Goal: Task Accomplishment & Management: Manage account settings

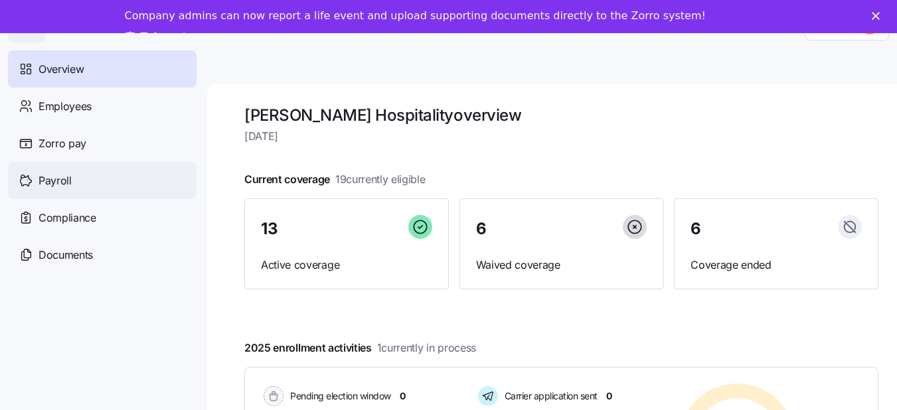
click at [42, 183] on span "Payroll" at bounding box center [54, 181] width 33 height 17
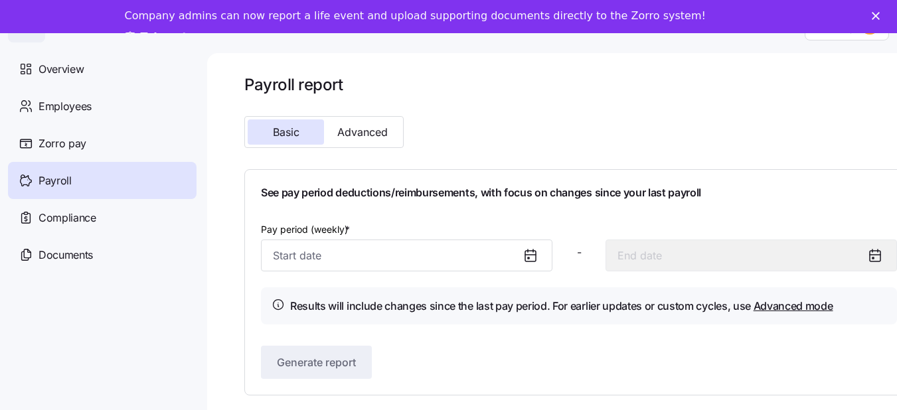
scroll to position [43, 0]
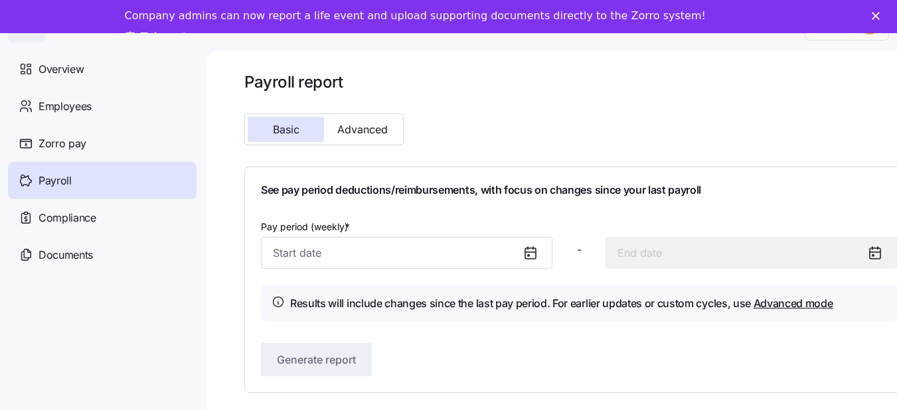
click at [534, 248] on icon at bounding box center [530, 253] width 16 height 16
click at [527, 245] on icon at bounding box center [530, 253] width 16 height 16
click at [70, 248] on span "Documents" at bounding box center [65, 255] width 54 height 17
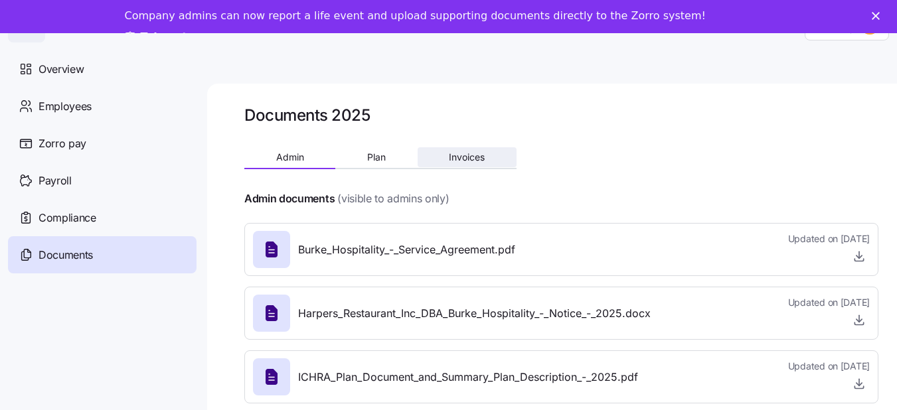
click at [454, 159] on span "Invoices" at bounding box center [467, 157] width 36 height 9
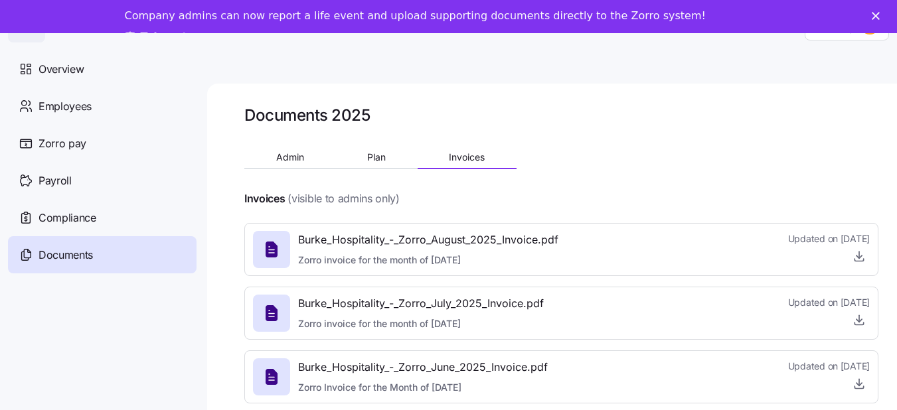
click at [431, 244] on span "Burke_Hospitality_-_Zorro_August_2025_Invoice.pdf" at bounding box center [428, 240] width 260 height 17
click at [859, 258] on icon "button" at bounding box center [859, 255] width 0 height 7
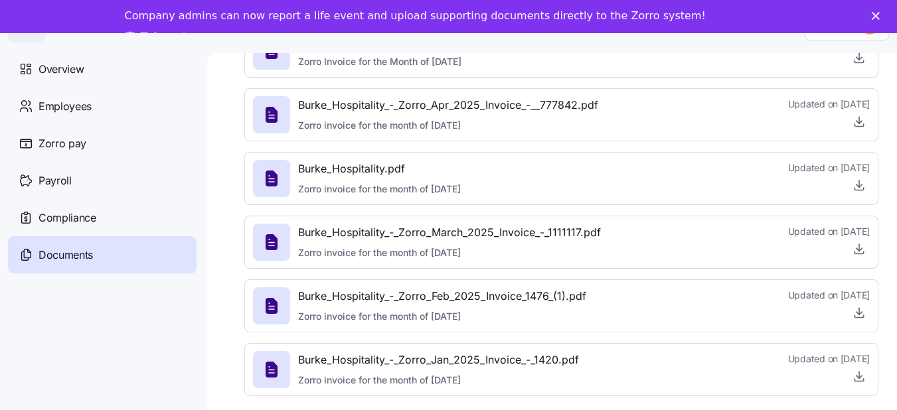
scroll to position [43, 0]
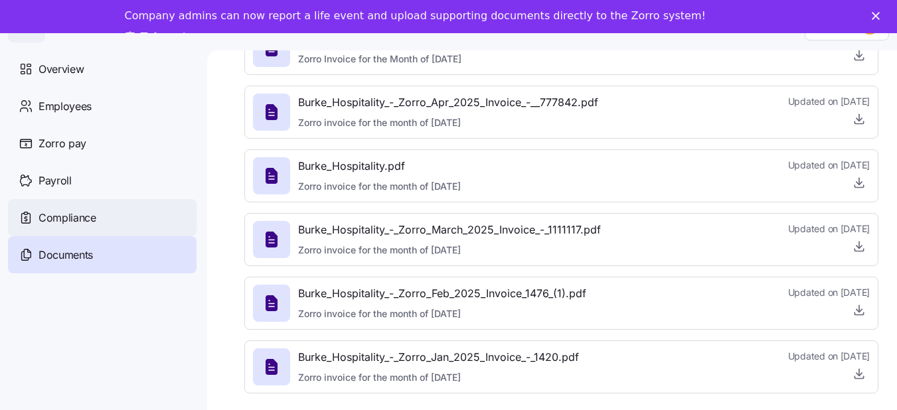
click at [68, 221] on span "Compliance" at bounding box center [67, 218] width 58 height 17
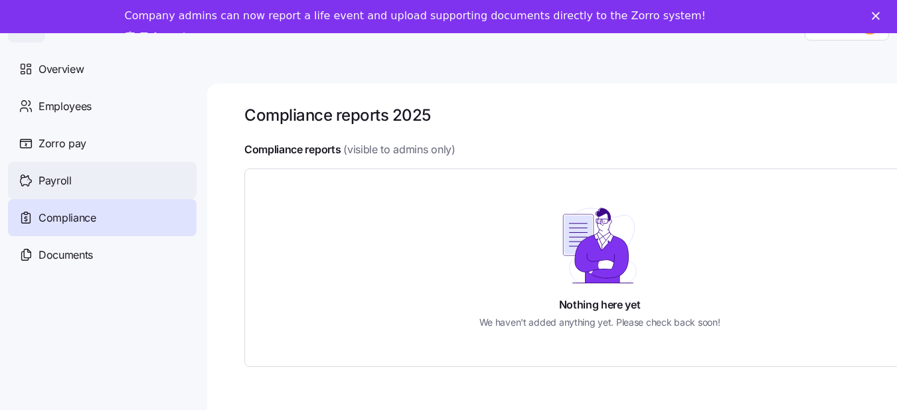
click at [60, 179] on span "Payroll" at bounding box center [54, 181] width 33 height 17
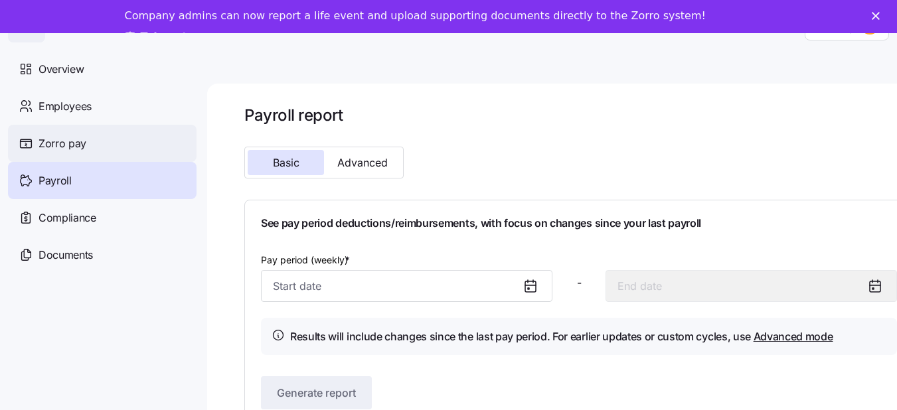
click at [77, 141] on span "Zorro pay" at bounding box center [62, 143] width 48 height 17
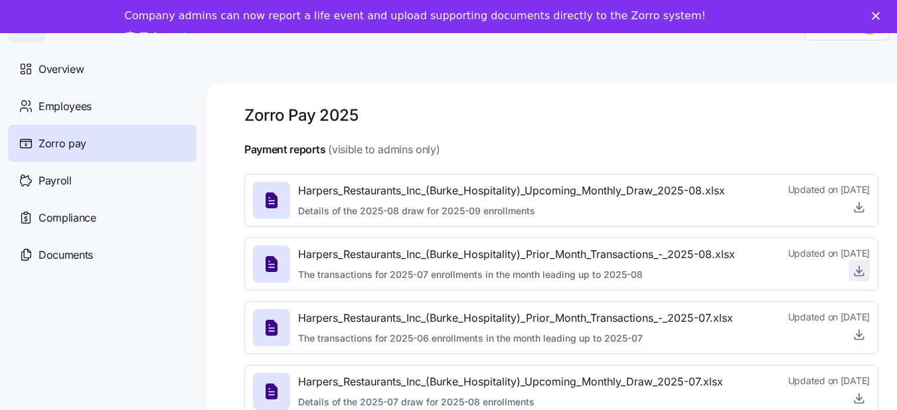
click at [859, 271] on icon "button" at bounding box center [859, 269] width 0 height 7
click at [857, 334] on icon "button" at bounding box center [858, 334] width 13 height 13
click at [864, 271] on icon "button" at bounding box center [858, 270] width 13 height 13
click at [87, 62] on div "Overview" at bounding box center [102, 68] width 188 height 37
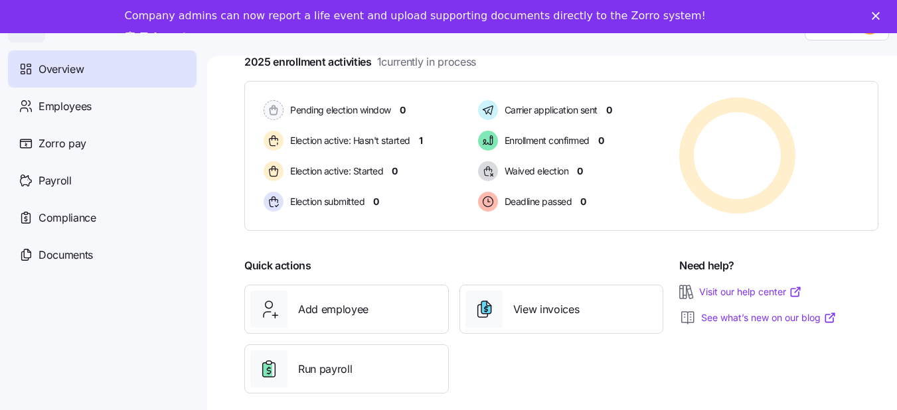
scroll to position [43, 0]
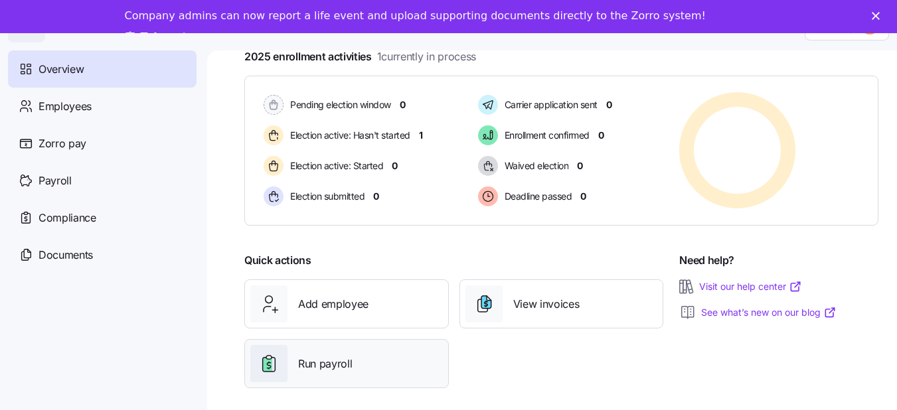
click at [333, 356] on span "Run payroll" at bounding box center [325, 364] width 54 height 17
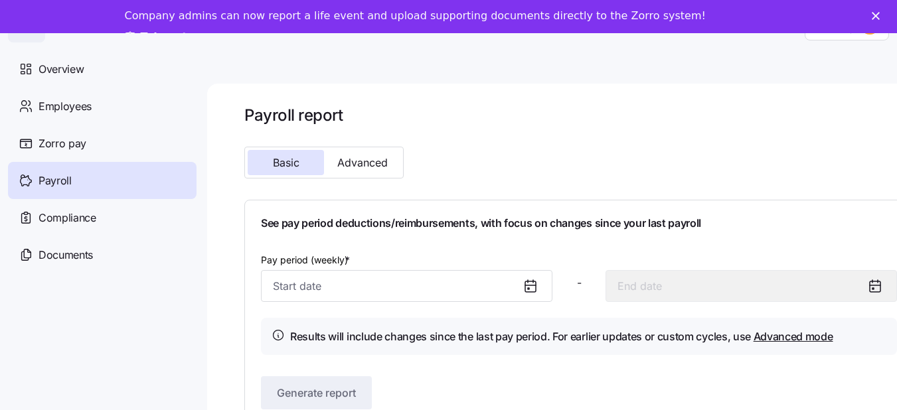
scroll to position [43, 0]
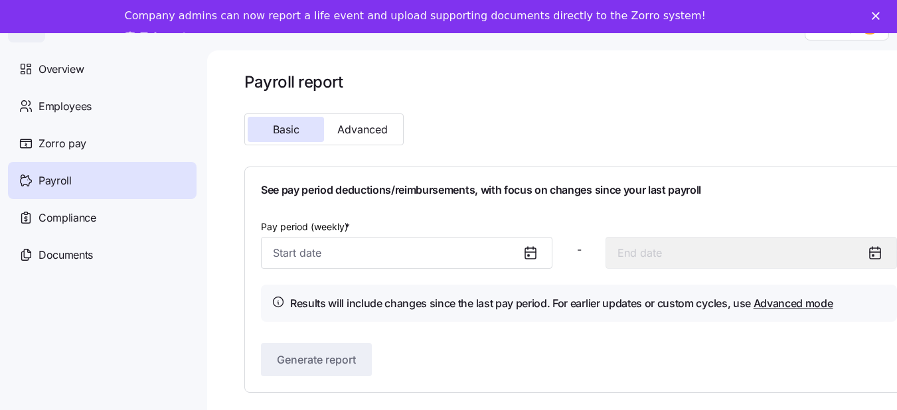
click at [534, 245] on icon at bounding box center [530, 253] width 16 height 16
click at [78, 248] on span "Documents" at bounding box center [65, 255] width 54 height 17
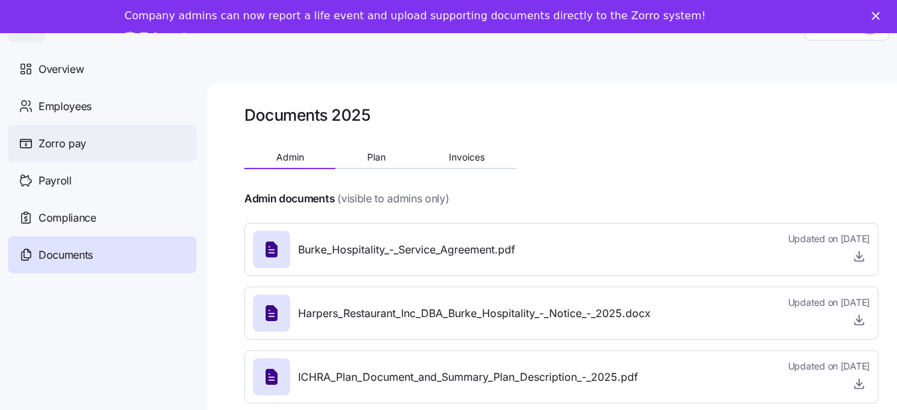
click at [82, 141] on span "Zorro pay" at bounding box center [62, 143] width 48 height 17
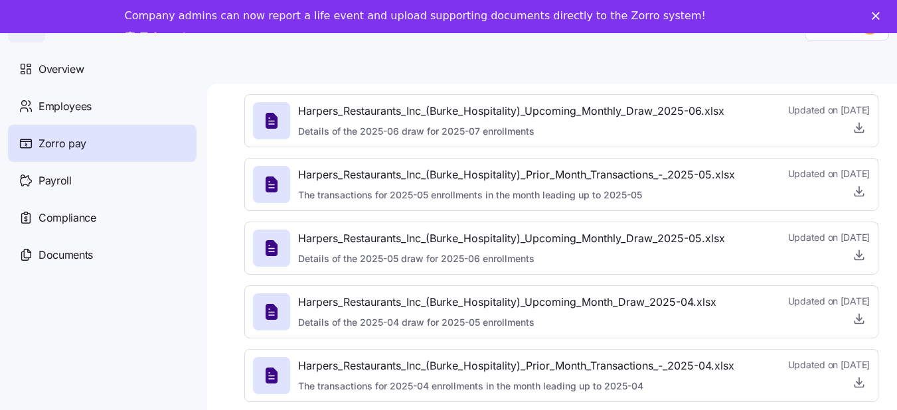
scroll to position [465, 0]
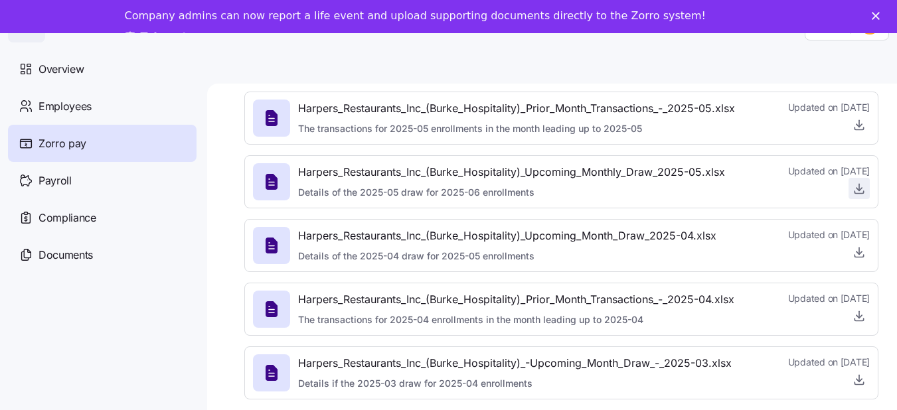
click at [857, 191] on icon "button" at bounding box center [858, 188] width 13 height 13
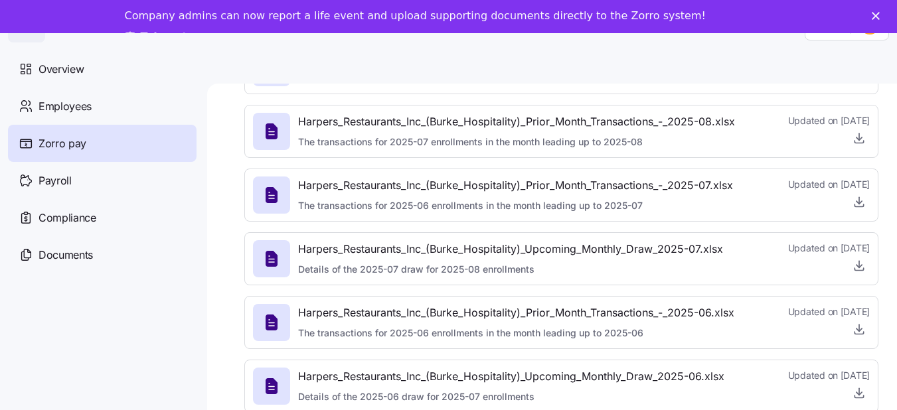
scroll to position [0, 0]
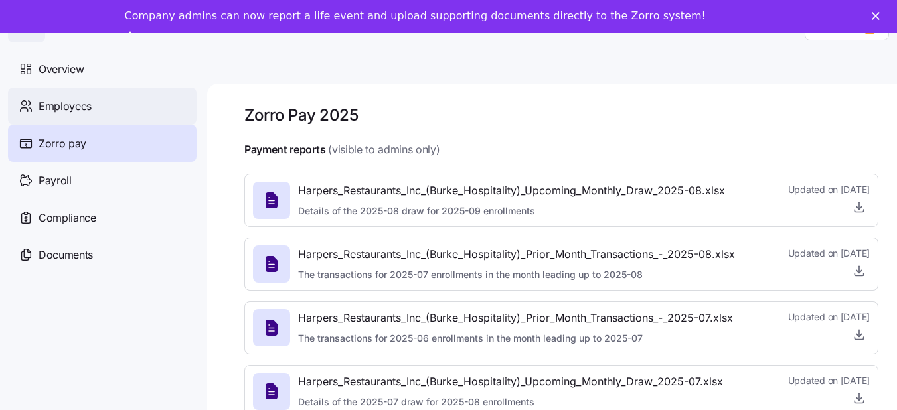
click at [70, 105] on span "Employees" at bounding box center [64, 106] width 53 height 17
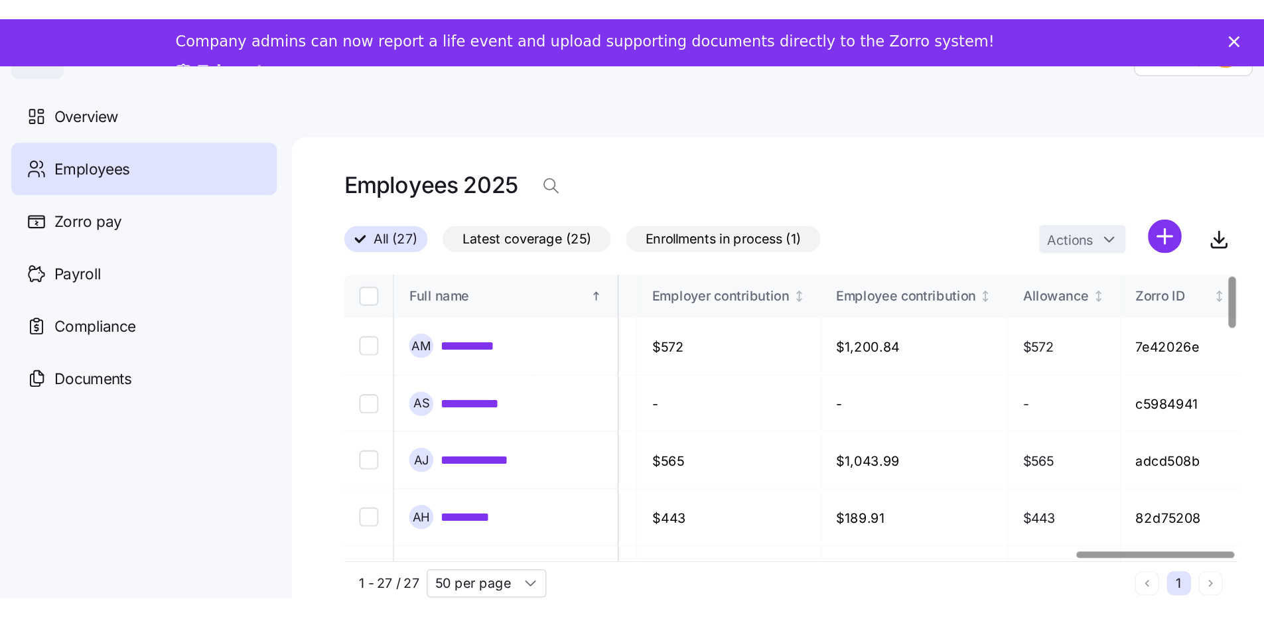
scroll to position [0, 2996]
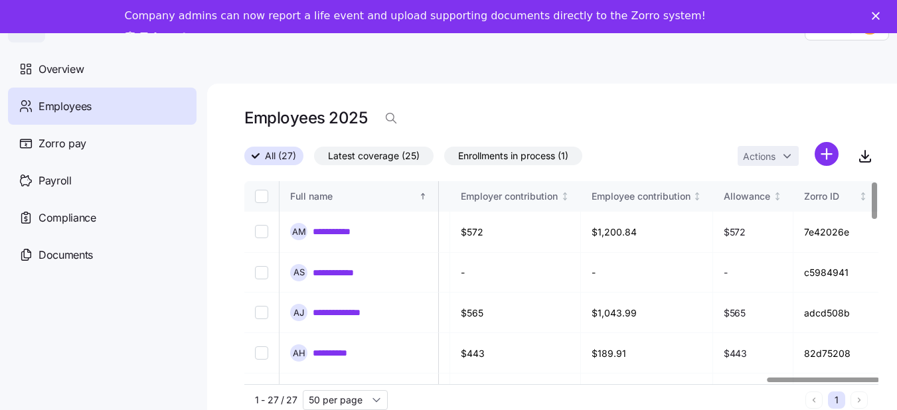
click at [879, 378] on div at bounding box center [823, 380] width 112 height 5
click at [869, 155] on icon "button" at bounding box center [865, 156] width 16 height 16
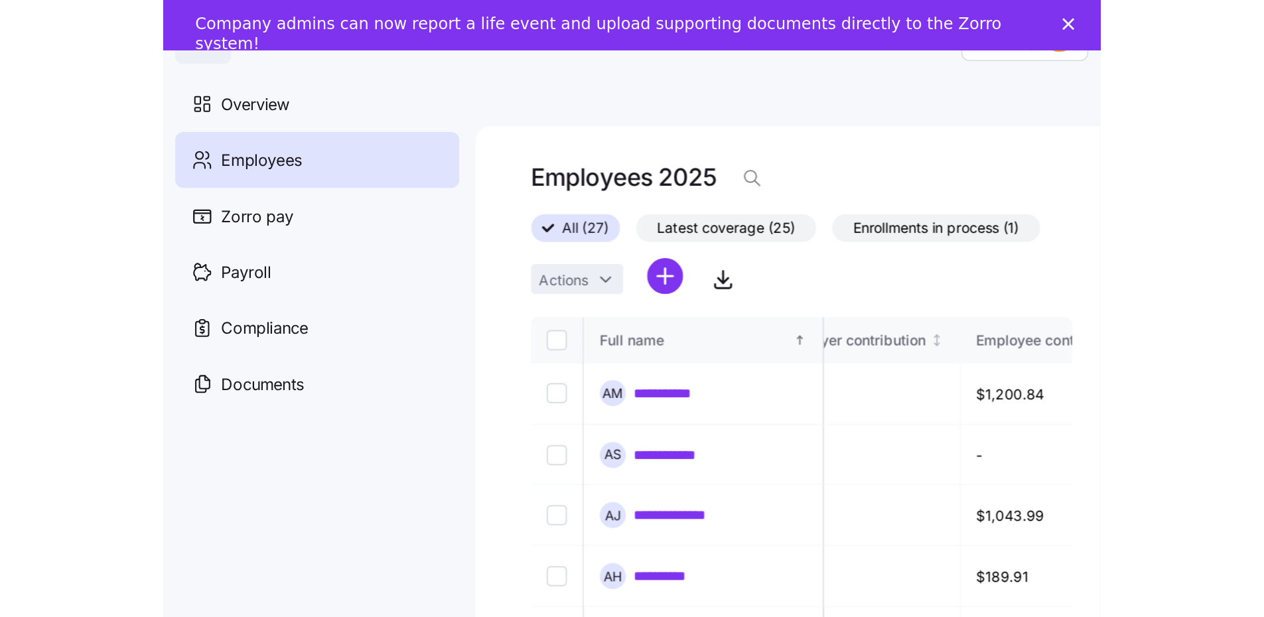
scroll to position [0, 2628]
